Goal: Task Accomplishment & Management: Use online tool/utility

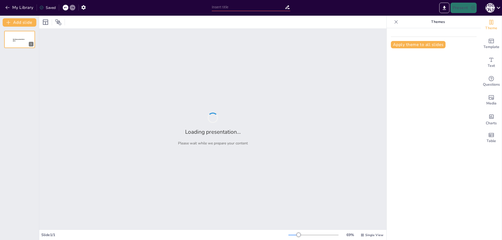
type input "Влияние человека на окружающую [DATE]: анализ и последствия"
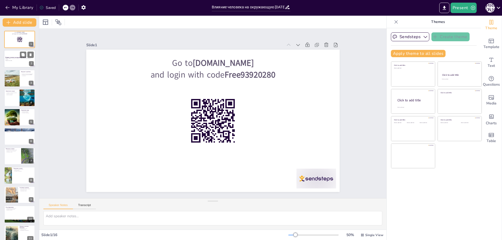
click at [18, 59] on p "[PERSON_NAME] и последствия экологических проблем, вызванных деятельностью чело…" at bounding box center [19, 59] width 28 height 2
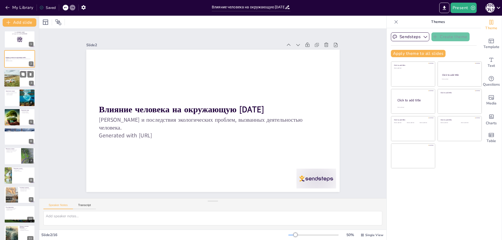
checkbox input "true"
click at [19, 82] on div at bounding box center [11, 79] width 27 height 18
type textarea "Loremip dolorsitamet consectetura el seddoeiusm tempo incididu utlabore etdolor…"
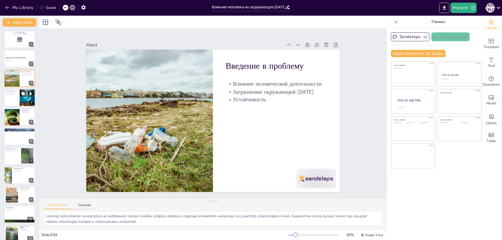
checkbox input "true"
click at [20, 101] on div at bounding box center [27, 98] width 26 height 18
type textarea "Loremipsu dolorsit ametconsec adipiscinge seddoei temporinc utl etdoloremagna a…"
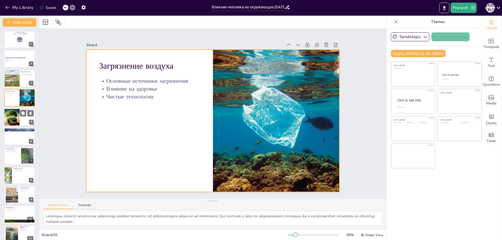
checkbox input "true"
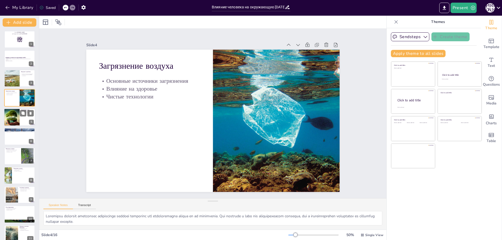
drag, startPoint x: 19, startPoint y: 124, endPoint x: 12, endPoint y: 125, distance: 7.1
click at [19, 125] on div at bounding box center [11, 117] width 26 height 18
type textarea "Loremipsu dolors ametconsect adip elitseddo eiusmodtempor incididuntu laboreetd…"
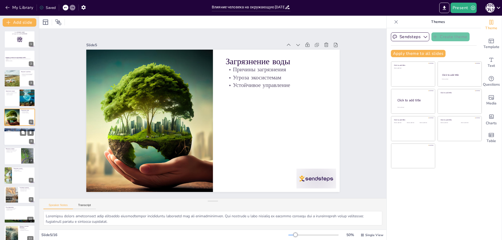
checkbox input "true"
click at [19, 141] on div at bounding box center [19, 137] width 31 height 18
type textarea "Вырубка лесов угрожает биоразнообразию, так как уничтожает естественные места о…"
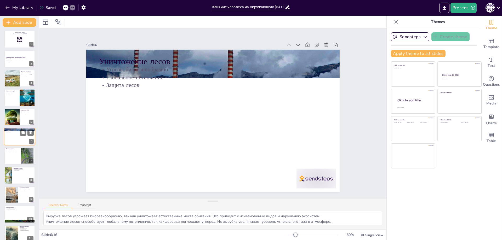
scroll to position [3, 0]
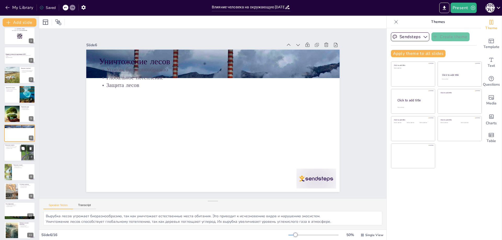
checkbox input "true"
click at [18, 157] on div at bounding box center [19, 153] width 31 height 18
type textarea "Loremipsumdol sitametc adipisc, elitseddo eiusmodtem incidid, utlaboreetdo magn…"
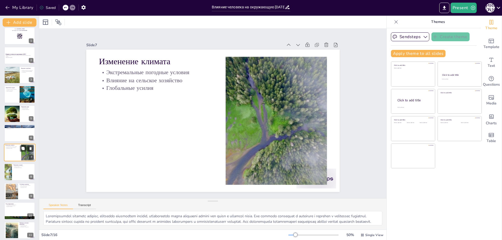
scroll to position [23, 0]
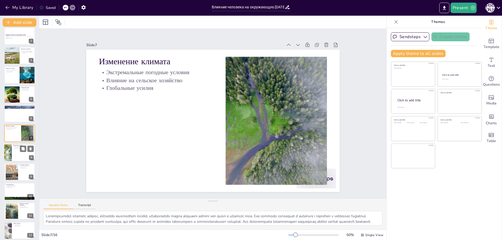
checkbox input "true"
click at [19, 157] on div at bounding box center [19, 153] width 31 height 18
type textarea "Понимание причин увеличения отходов позволяет разработать стратегии по их умень…"
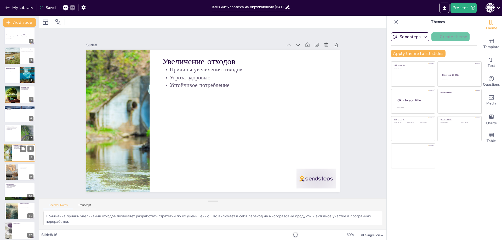
scroll to position [42, 0]
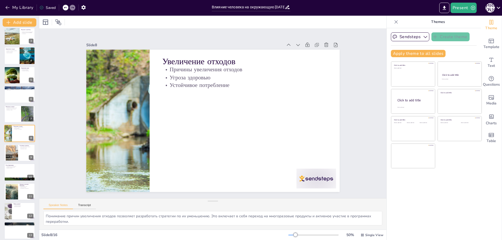
click at [22, 182] on div "Go to [DOMAIN_NAME] and login with code Free93920280 1 Влияние человека на окру…" at bounding box center [19, 143] width 39 height 309
checkbox input "true"
click at [22, 172] on div at bounding box center [19, 173] width 31 height 18
type textarea "Loremipsumdo sitametconsec adipiscingelits d eiusmodt incididu utlabo etdolor m…"
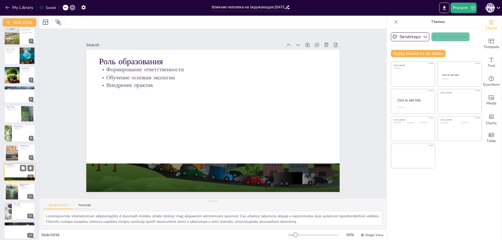
scroll to position [81, 0]
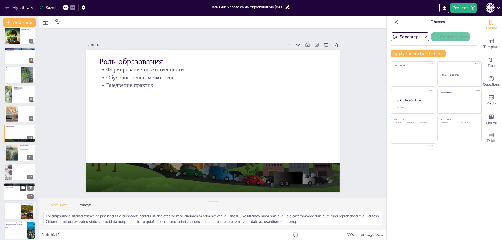
checkbox input "true"
click at [22, 190] on button at bounding box center [23, 188] width 6 height 6
type textarea "Осознание последствий своих действий является важным шагом к устойчивому будуще…"
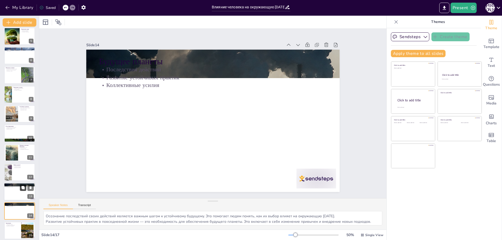
scroll to position [123, 0]
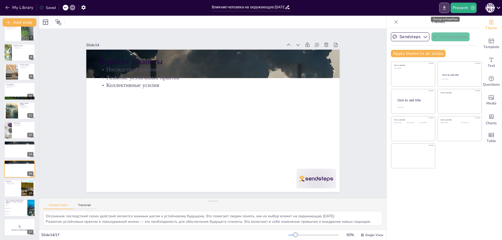
click at [444, 6] on icon "Export to PowerPoint" at bounding box center [444, 8] width 3 height 4
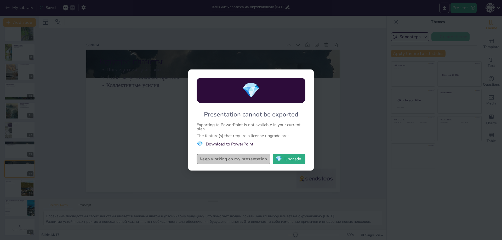
click at [233, 158] on button "Keep working on my presentation" at bounding box center [233, 159] width 73 height 10
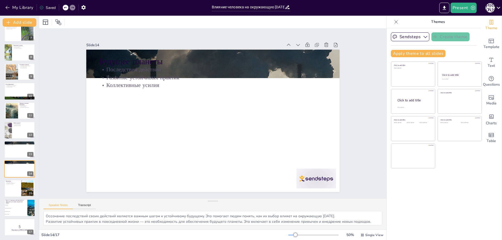
scroll to position [7, 0]
click at [488, 7] on div "Г [PERSON_NAME]" at bounding box center [489, 7] width 9 height 9
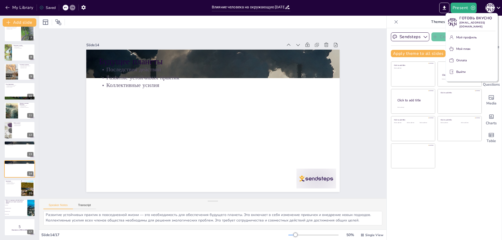
click at [448, 7] on div at bounding box center [251, 120] width 502 height 240
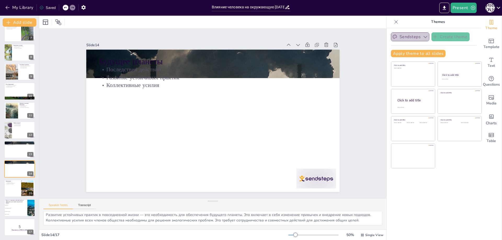
click at [405, 36] on button "Sendsteps" at bounding box center [410, 36] width 38 height 9
click at [447, 8] on icon "Export to PowerPoint" at bounding box center [443, 7] width 5 height 5
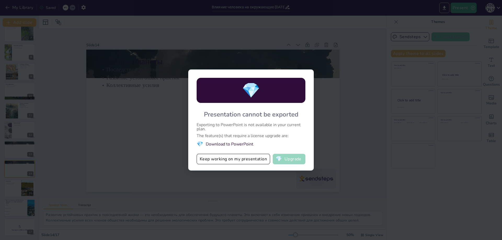
click at [289, 157] on button "💎 Upgrade" at bounding box center [289, 159] width 33 height 10
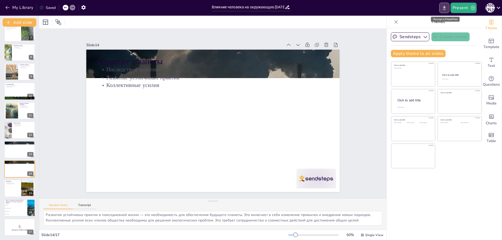
click at [442, 10] on icon "Export to PowerPoint" at bounding box center [443, 7] width 5 height 5
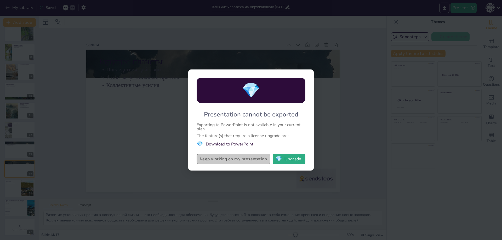
click at [202, 160] on button "Keep working on my presentation" at bounding box center [233, 159] width 73 height 10
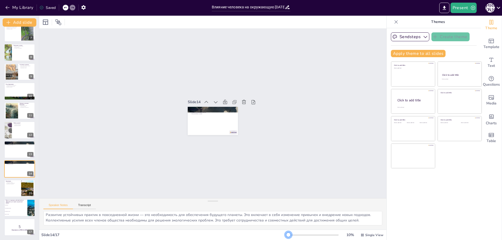
drag, startPoint x: 292, startPoint y: 236, endPoint x: 265, endPoint y: 238, distance: 28.0
click at [265, 238] on div "Slide 14 / 17 10 % Single View" at bounding box center [212, 235] width 347 height 8
click at [302, 235] on div at bounding box center [313, 235] width 50 height 4
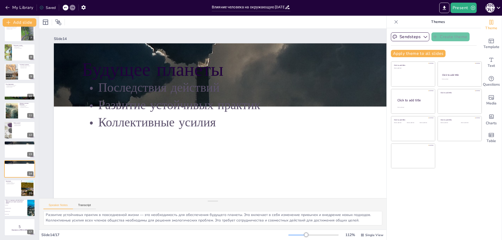
click at [298, 236] on div at bounding box center [313, 235] width 50 height 4
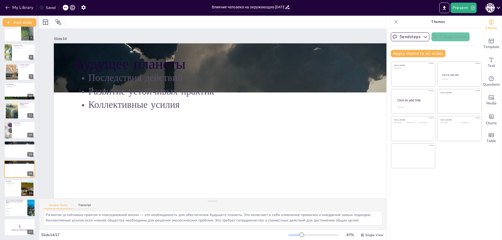
click at [300, 236] on div at bounding box center [302, 235] width 4 height 4
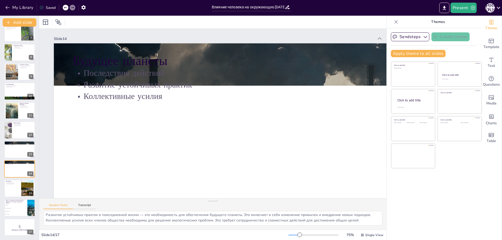
click at [297, 236] on div at bounding box center [299, 235] width 4 height 4
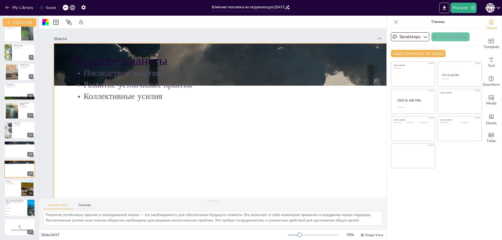
click at [46, 22] on div at bounding box center [45, 22] width 6 height 6
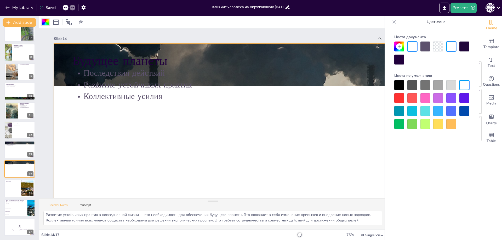
click at [414, 125] on div at bounding box center [412, 124] width 10 height 10
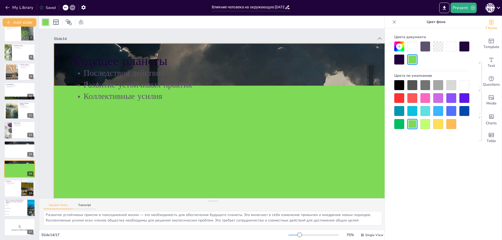
click at [414, 125] on div at bounding box center [412, 124] width 10 height 10
click at [413, 97] on div at bounding box center [412, 98] width 10 height 10
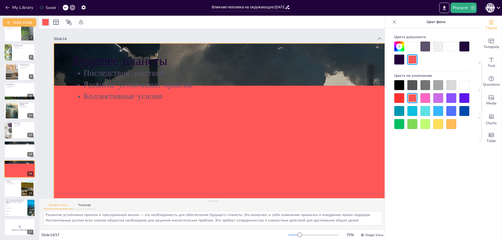
click at [438, 124] on div at bounding box center [438, 124] width 10 height 10
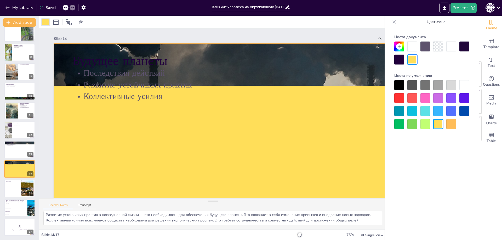
click at [443, 138] on div "Цвета документа Цвета по умолчанию" at bounding box center [432, 142] width 94 height 228
click at [446, 9] on icon "Export to PowerPoint" at bounding box center [443, 7] width 5 height 5
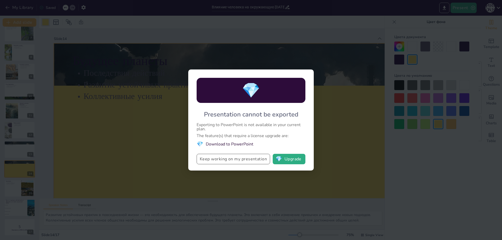
drag, startPoint x: 205, startPoint y: 113, endPoint x: 244, endPoint y: 163, distance: 62.7
click at [239, 163] on div "💎 Presentation cannot be exported Exporting to PowerPoint is not available in y…" at bounding box center [250, 120] width 125 height 101
click at [245, 158] on button "Keep working on my presentation" at bounding box center [233, 159] width 73 height 10
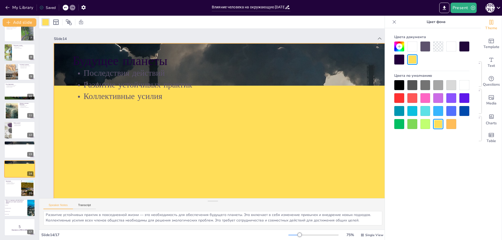
checkbox input "true"
